Goal: Check status: Check status

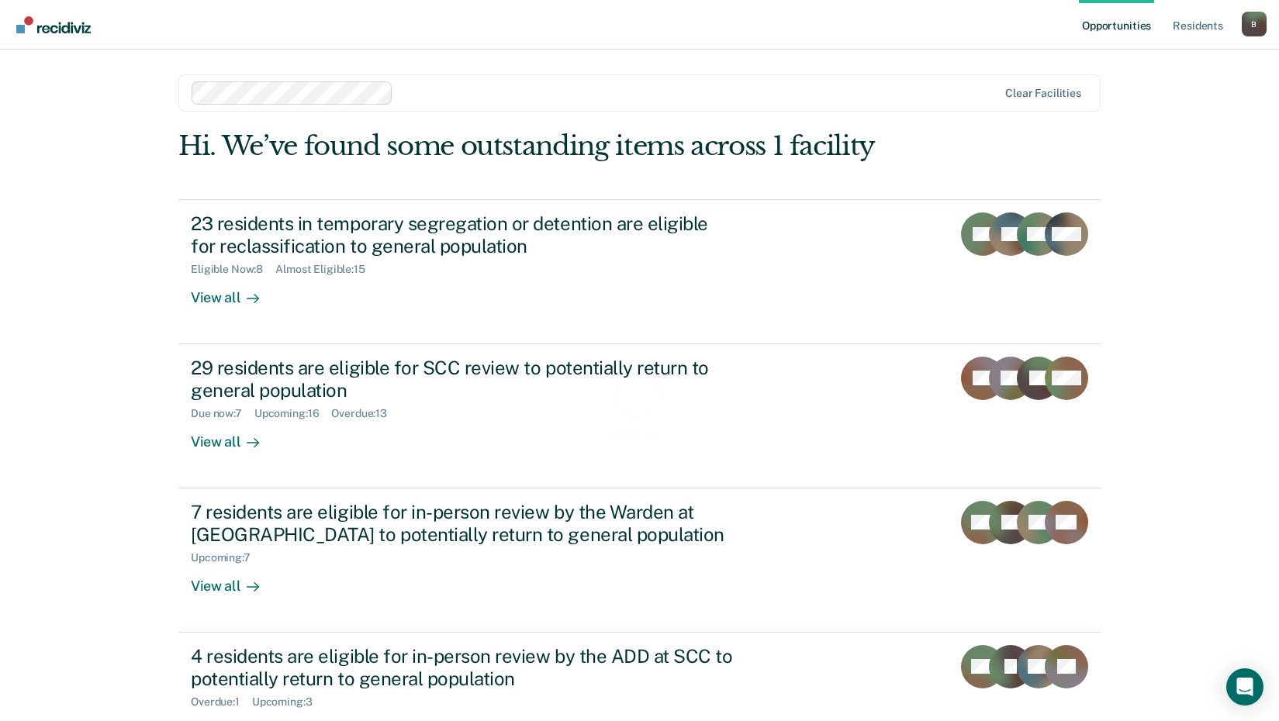
scroll to position [56, 0]
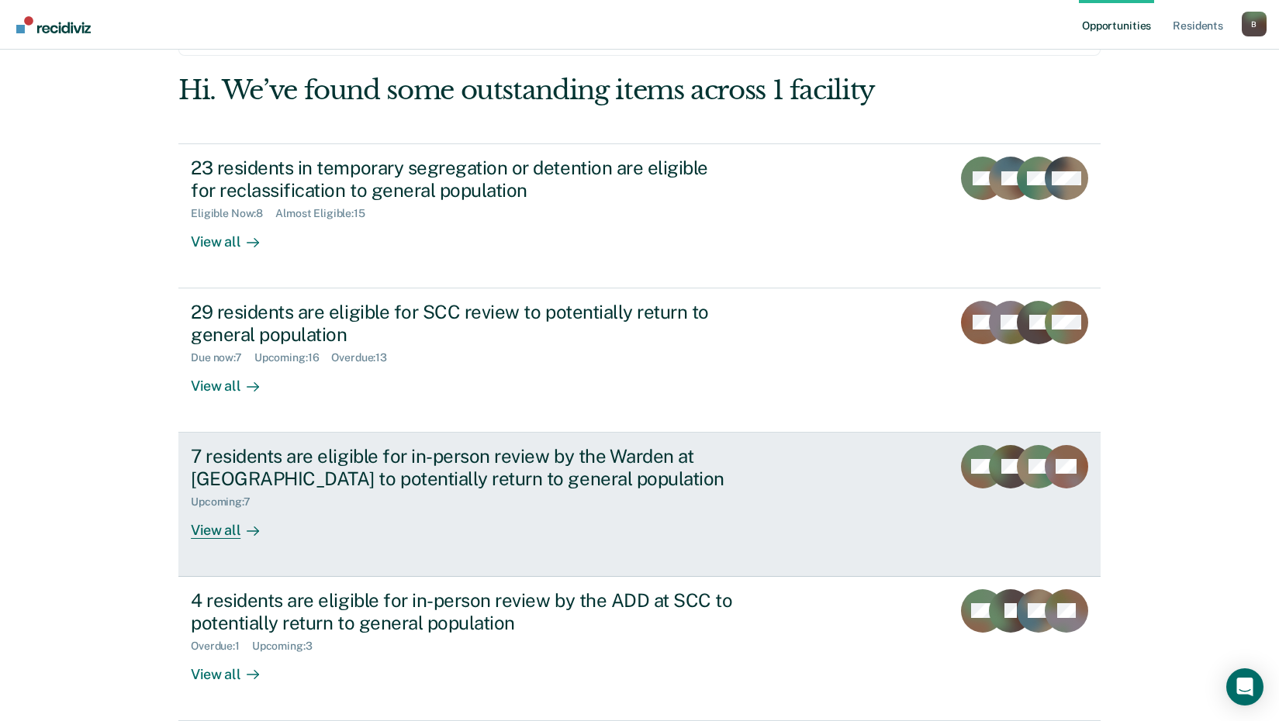
click at [575, 464] on div "7 residents are eligible for in-person review by the Warden at [GEOGRAPHIC_DATA…" at bounding box center [463, 467] width 544 height 45
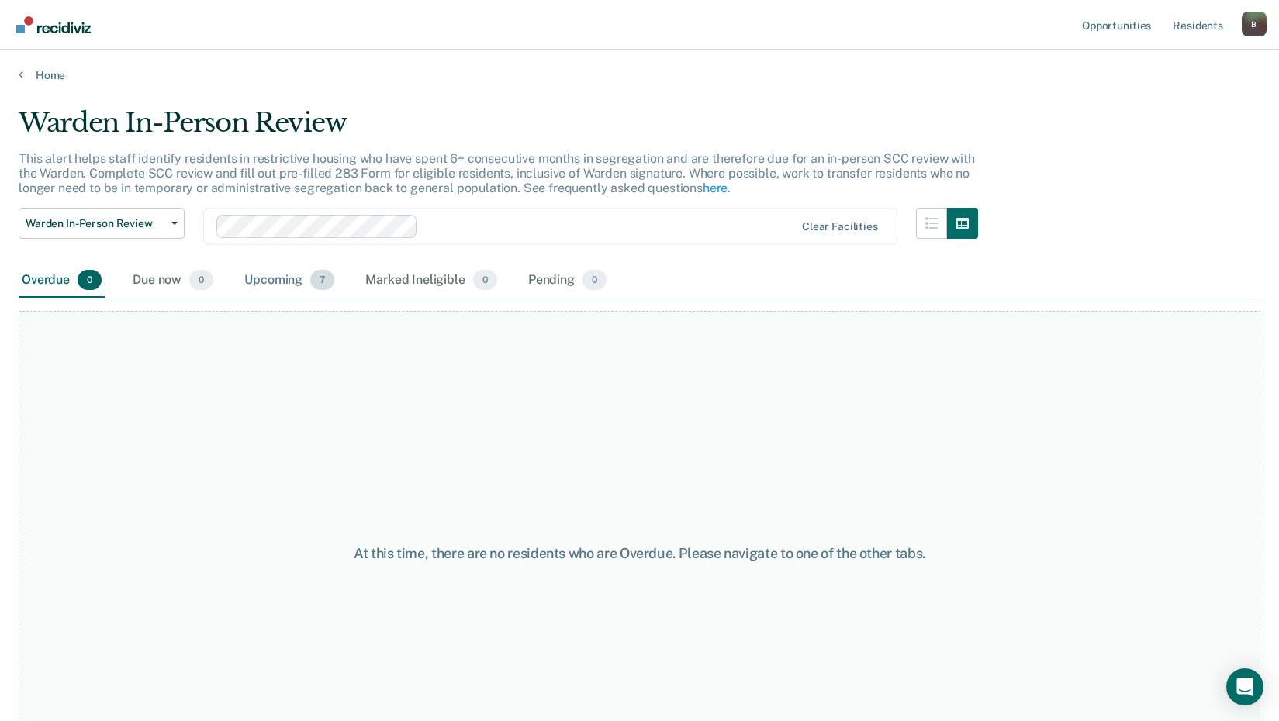
click at [300, 279] on div "Upcoming 7" at bounding box center [289, 281] width 96 height 34
